Goal: Task Accomplishment & Management: Manage account settings

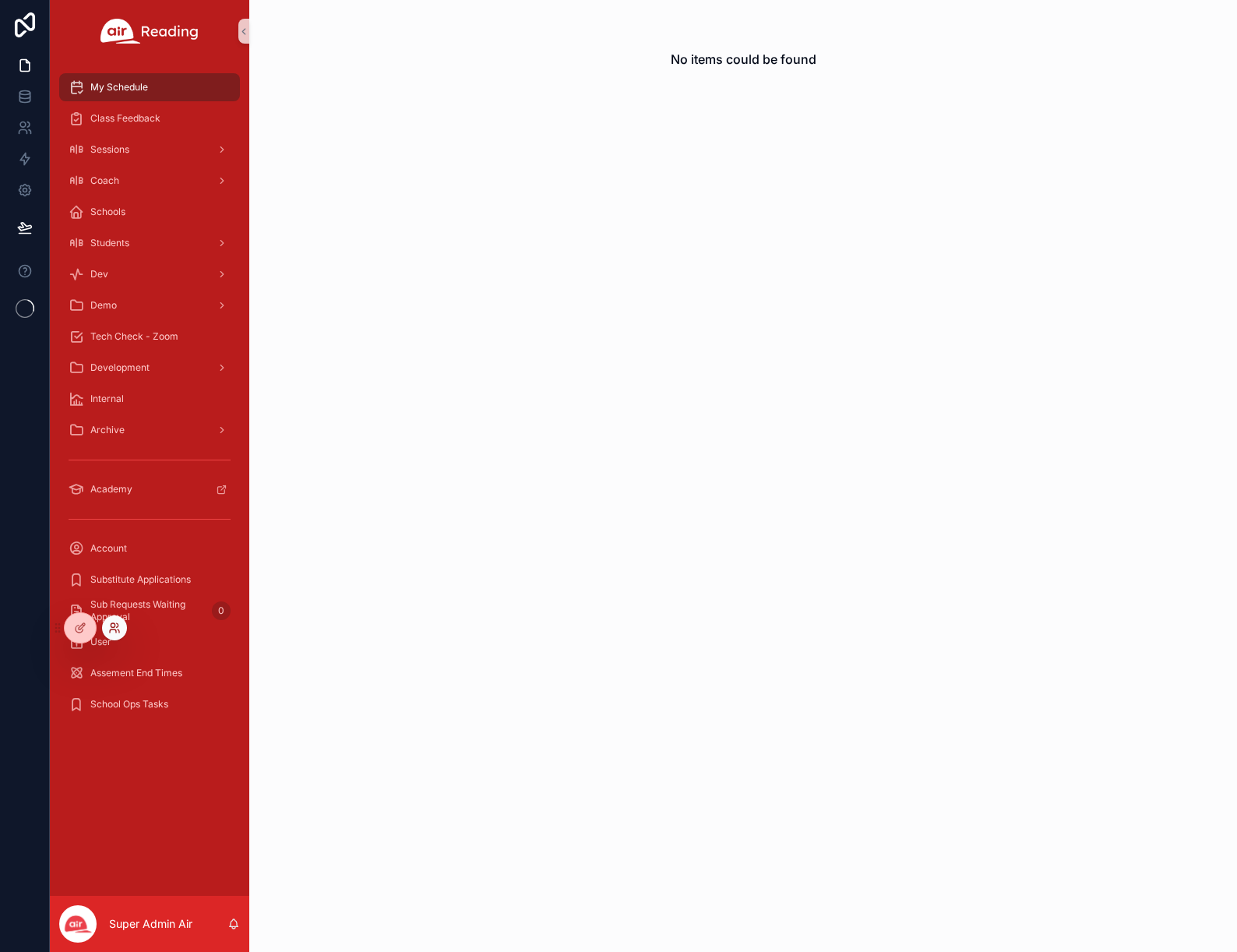
click at [112, 630] on icon at bounding box center [113, 632] width 6 height 3
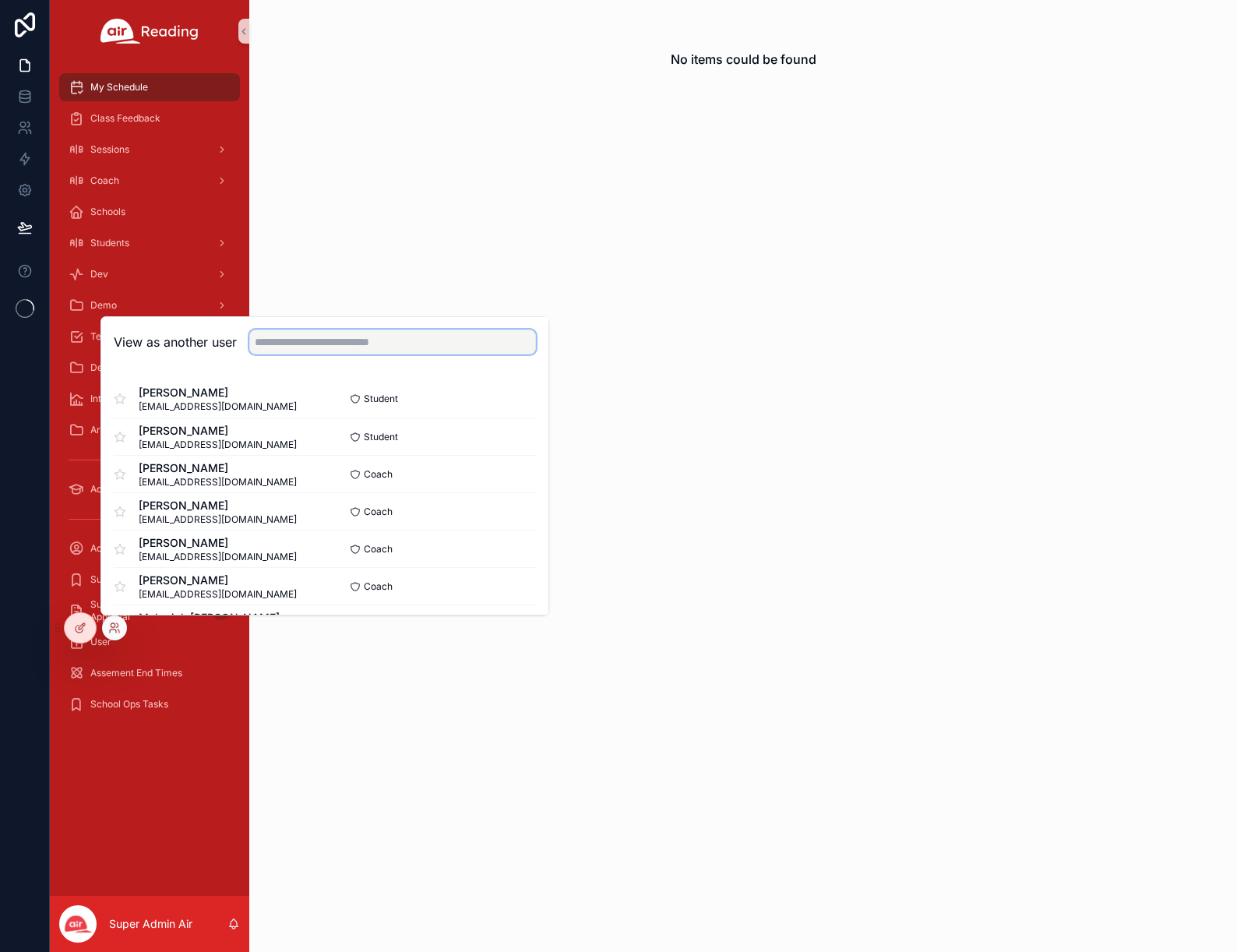
click at [286, 348] on input "text" at bounding box center [393, 342] width 287 height 25
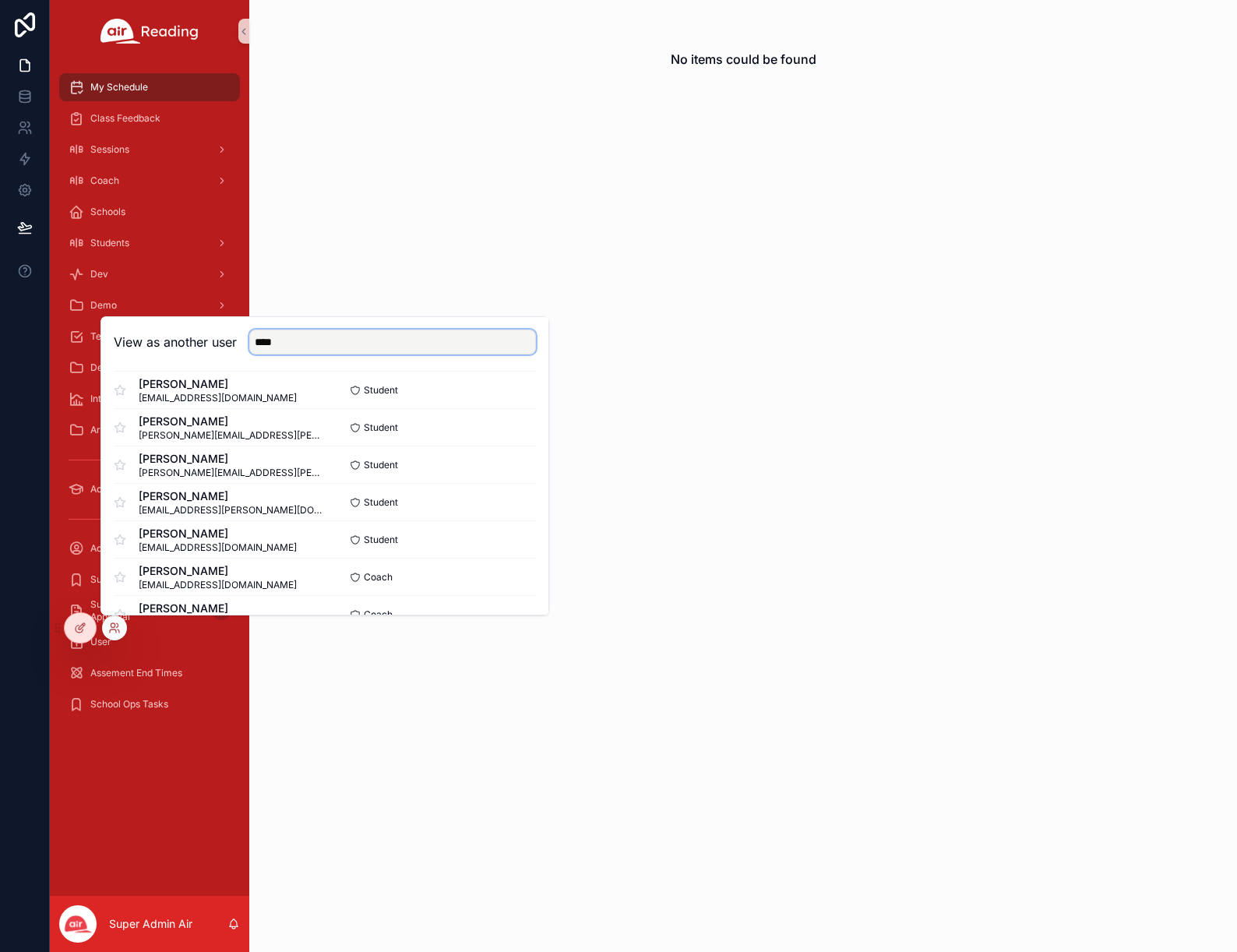
scroll to position [1012, 0]
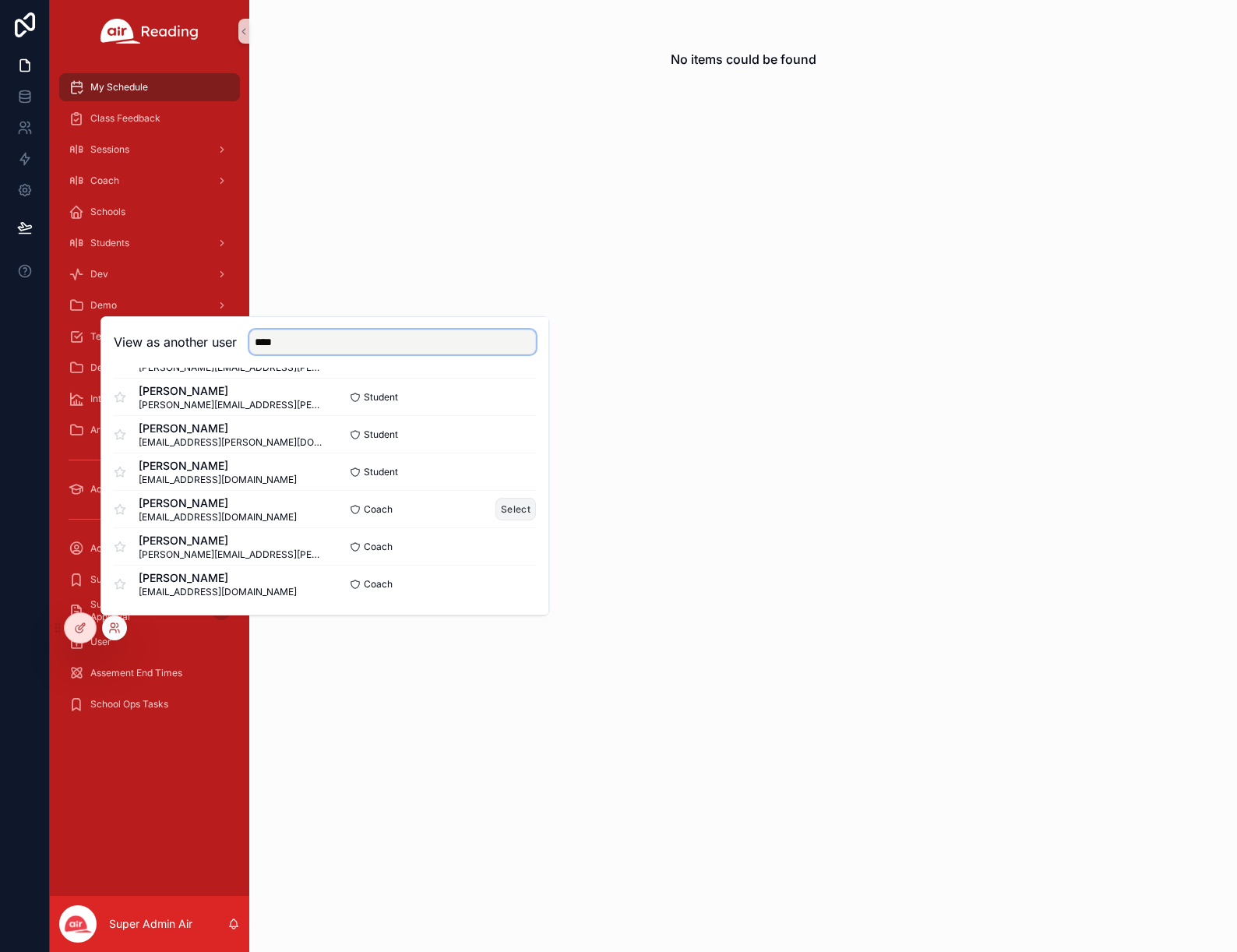
type input "****"
click at [508, 506] on button "Select" at bounding box center [515, 509] width 41 height 23
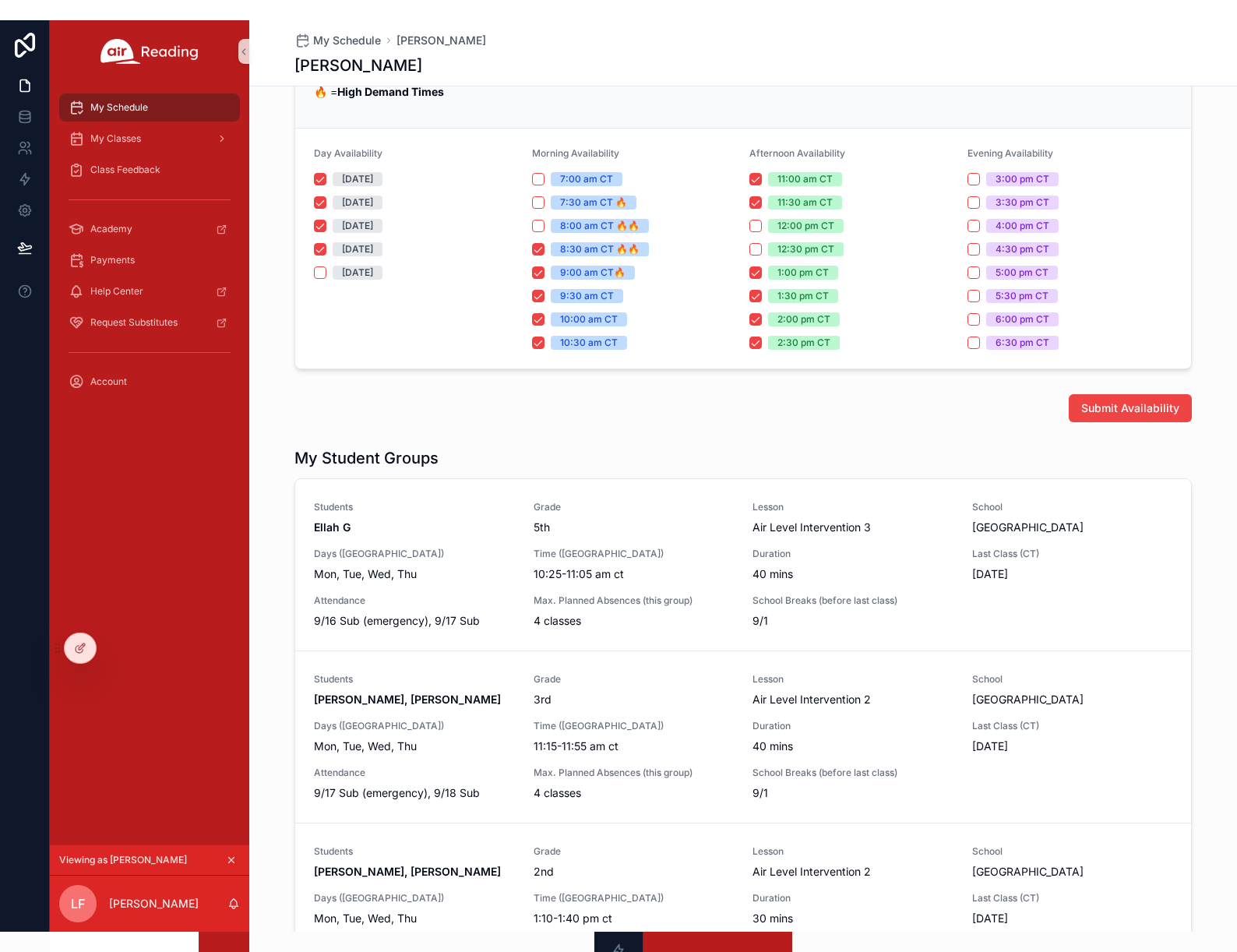
scroll to position [191, 0]
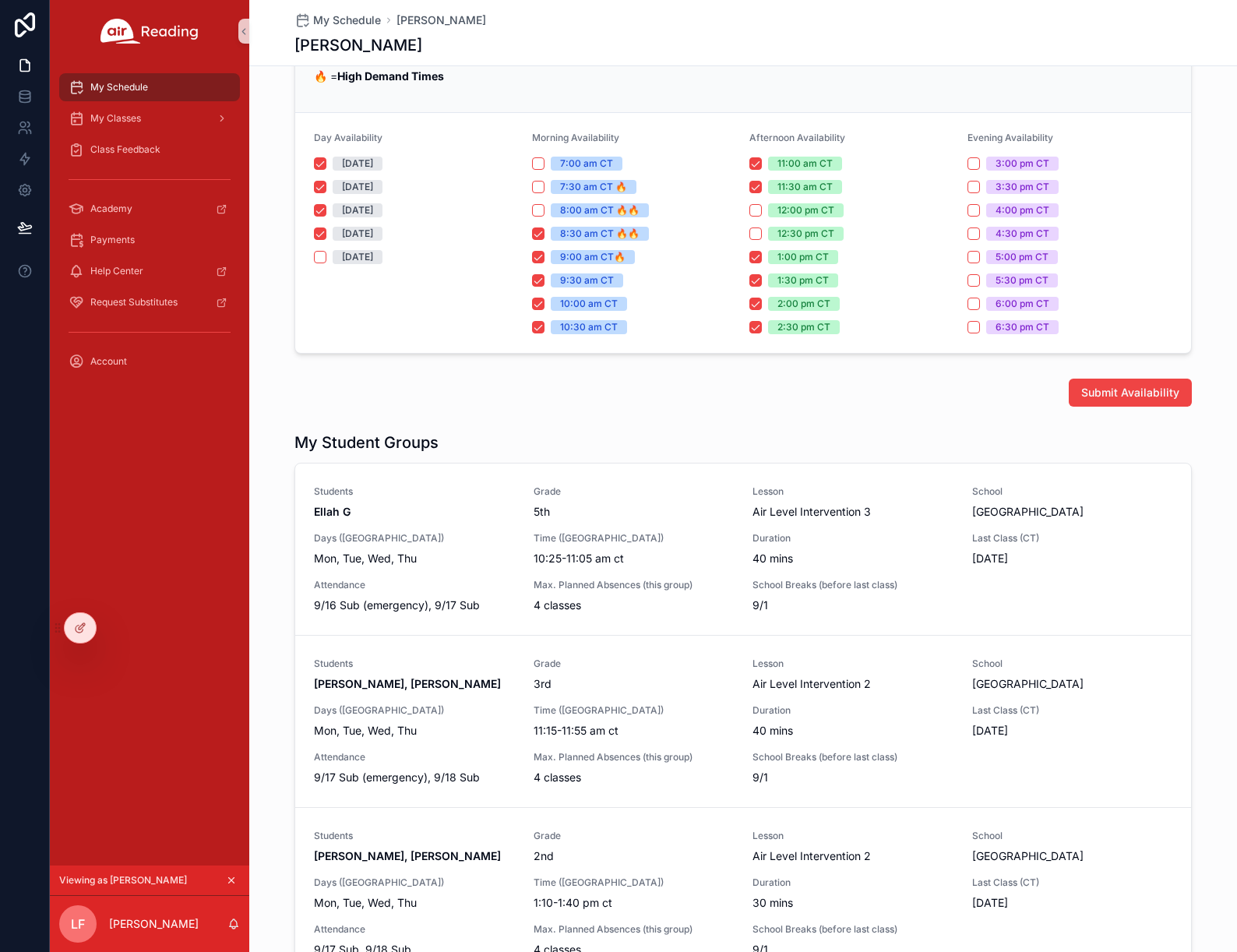
click at [520, 351] on form "Day Availability [DATE] [DATE] [DATE] [DATE] [DATE] Morning Availability 7:00 a…" at bounding box center [743, 233] width 896 height 240
